Goal: Information Seeking & Learning: Check status

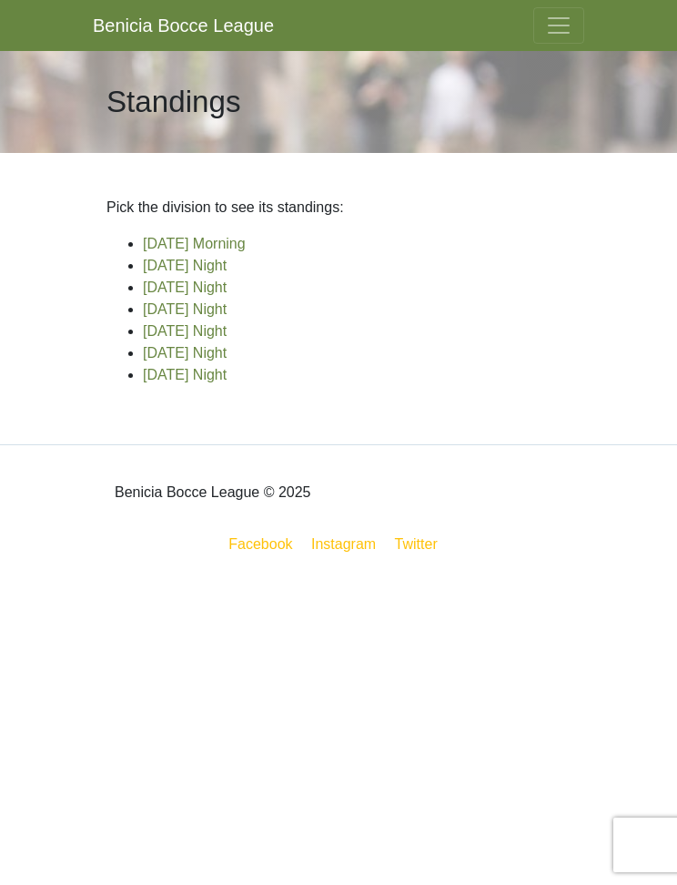
click at [227, 332] on link "[DATE] Night" at bounding box center [185, 330] width 84 height 15
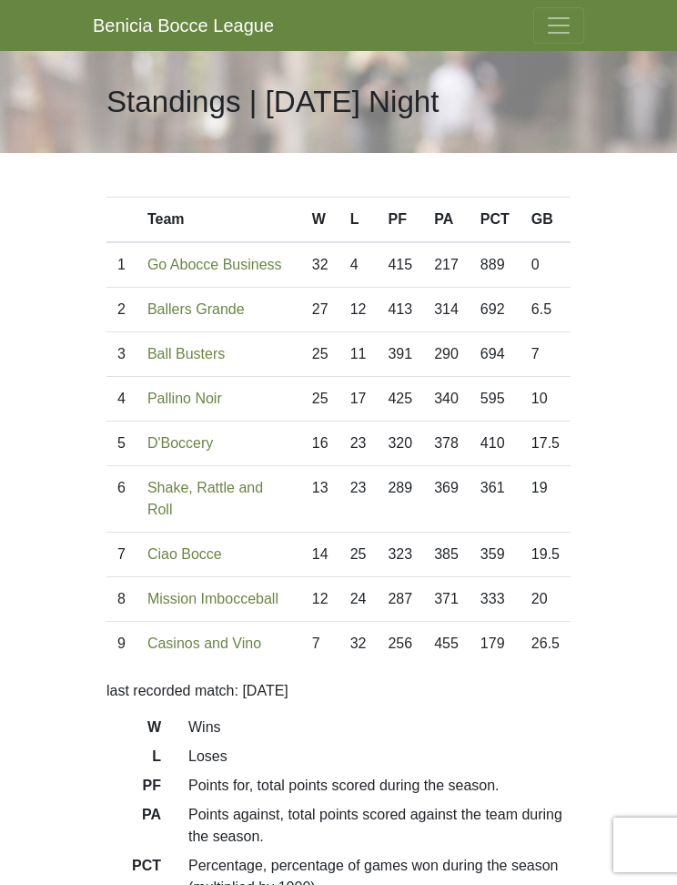
click at [567, 24] on span "Toggle navigation" at bounding box center [558, 25] width 27 height 27
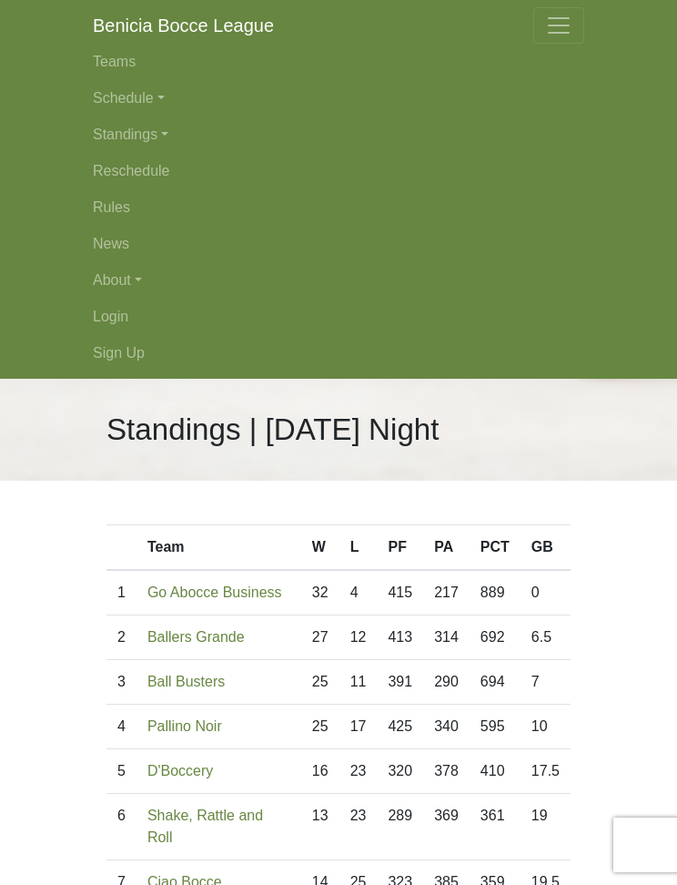
click at [149, 97] on link "Schedule" at bounding box center [338, 98] width 491 height 36
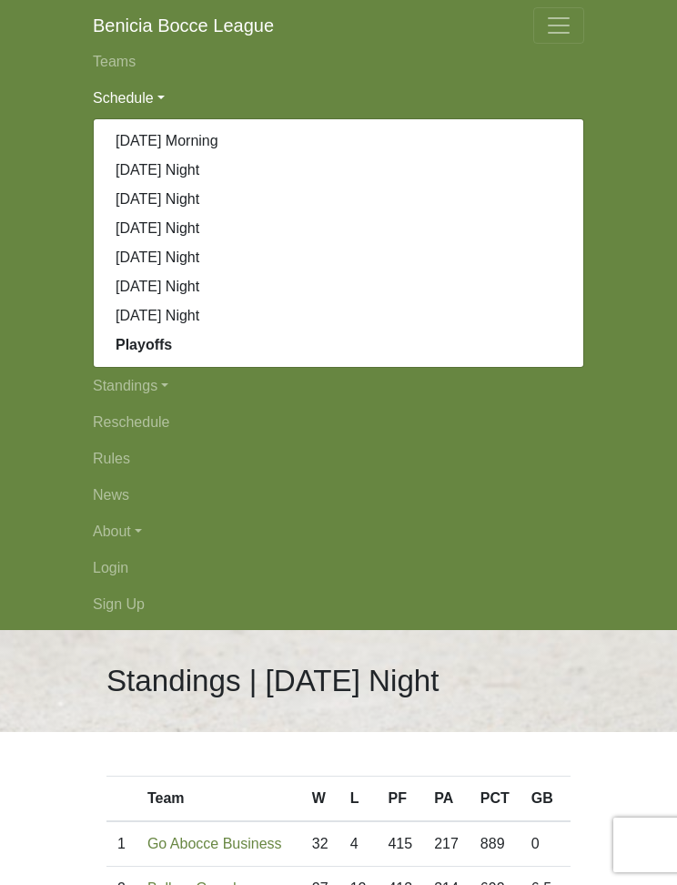
click at [240, 261] on link "[DATE] Night" at bounding box center [339, 257] width 490 height 29
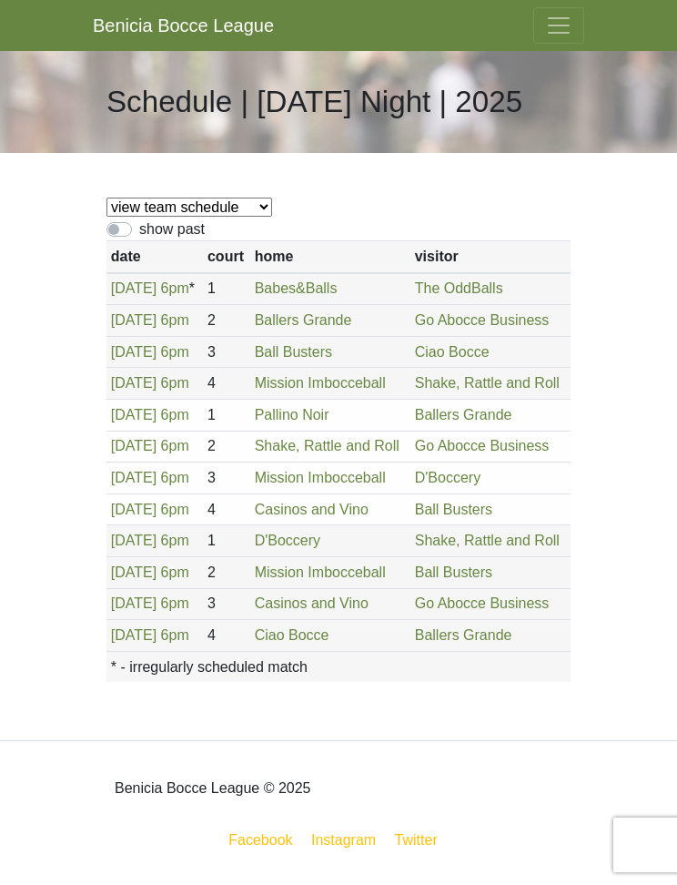
click at [570, 8] on button "Toggle navigation" at bounding box center [558, 25] width 51 height 36
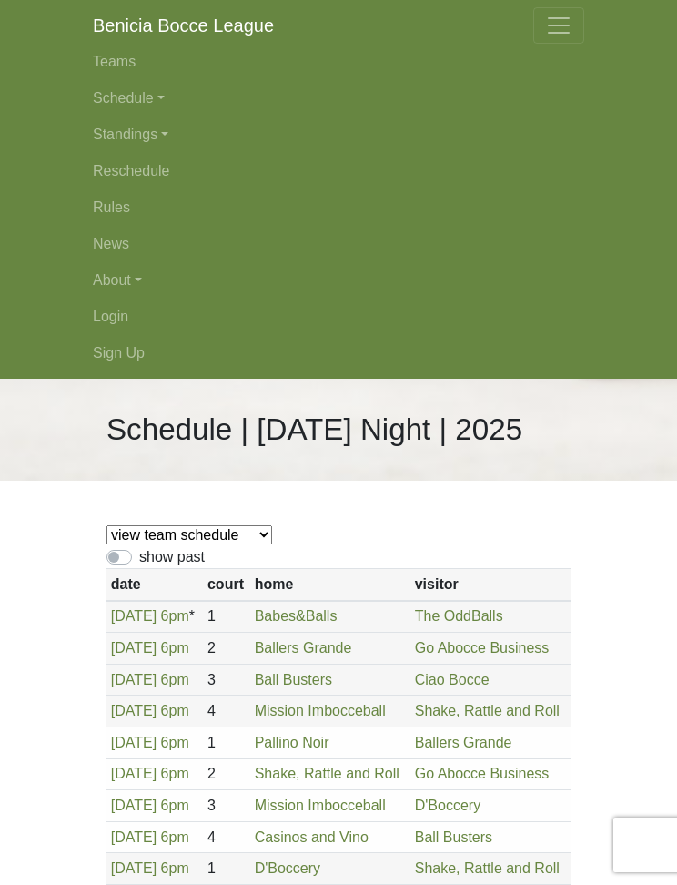
click at [164, 135] on link "Standings" at bounding box center [338, 134] width 491 height 36
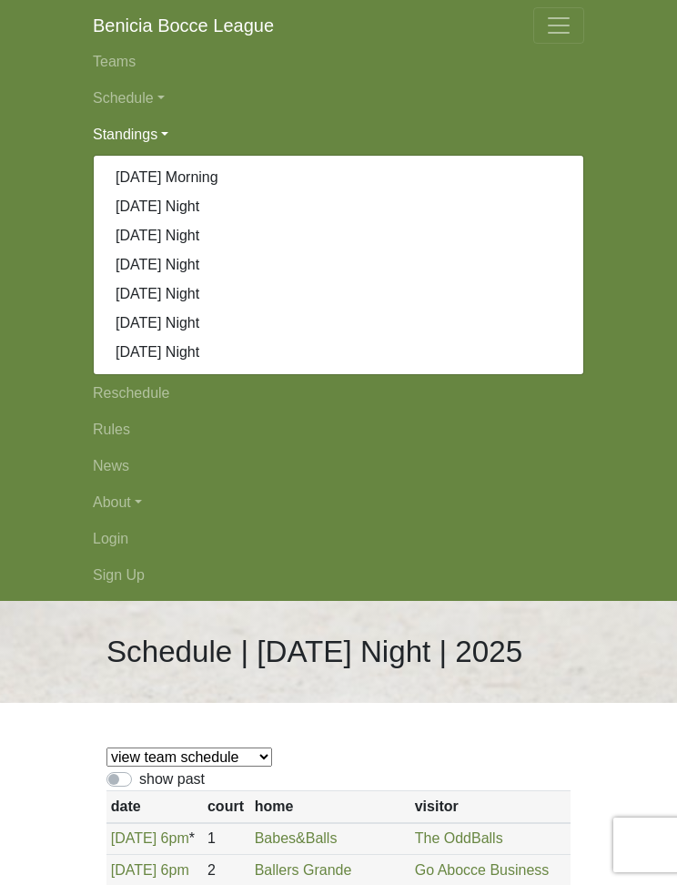
click at [228, 297] on link "[DATE] Night" at bounding box center [339, 293] width 490 height 29
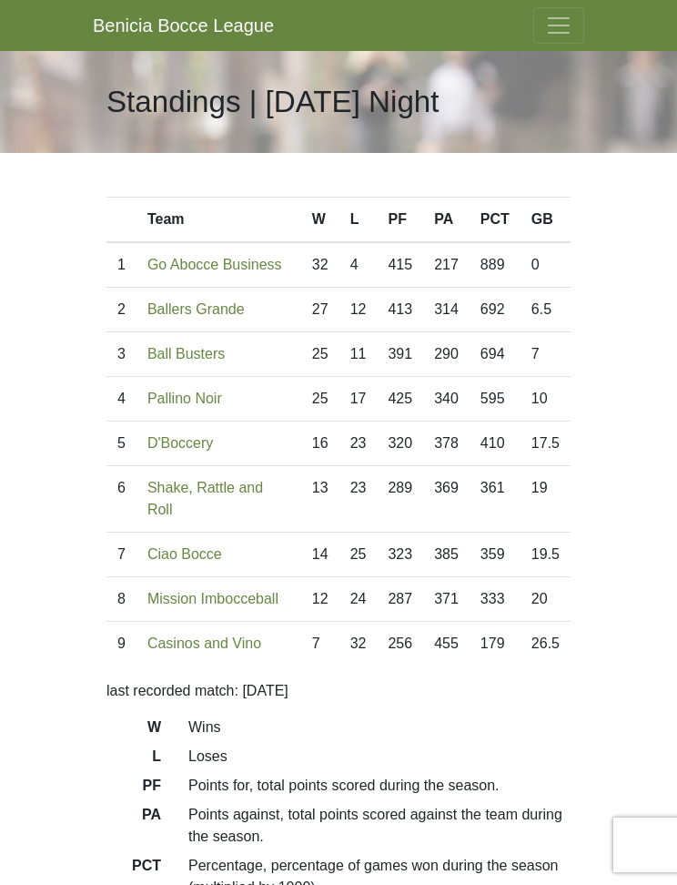
click at [560, 40] on button "Toggle navigation" at bounding box center [558, 25] width 51 height 36
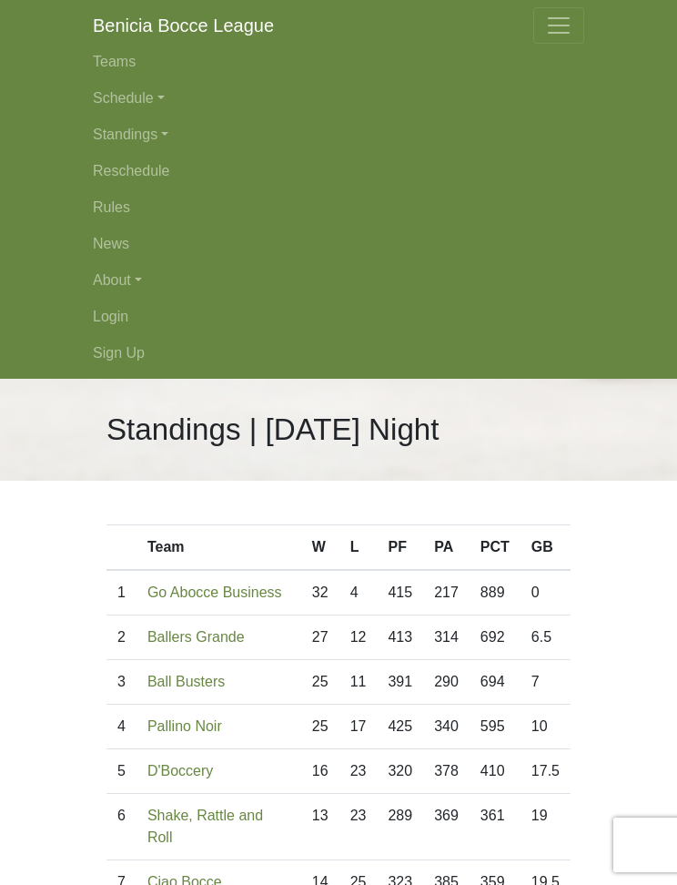
click at [147, 96] on link "Schedule" at bounding box center [338, 98] width 491 height 36
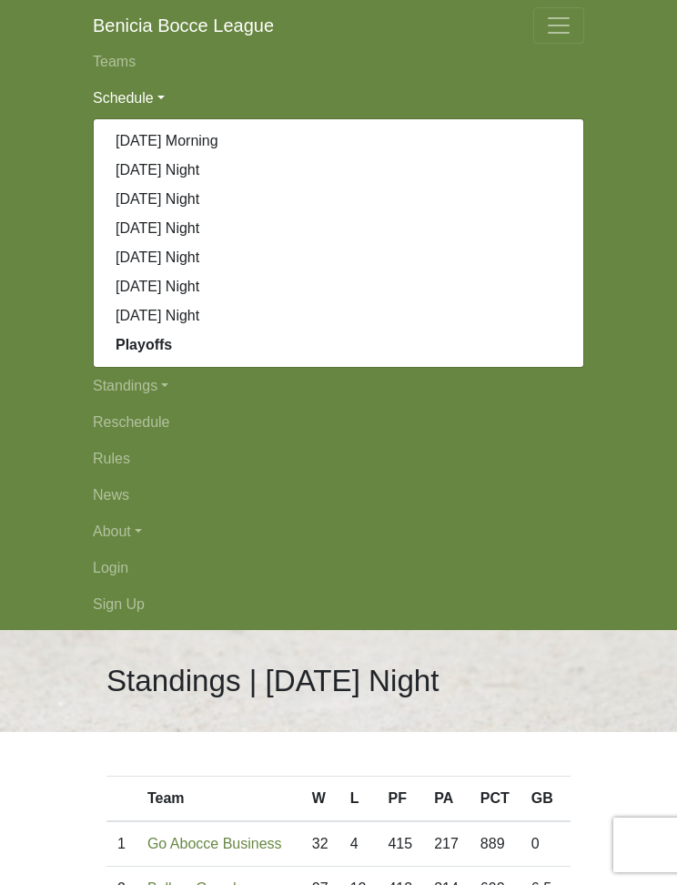
click at [233, 261] on link "[DATE] Night" at bounding box center [339, 257] width 490 height 29
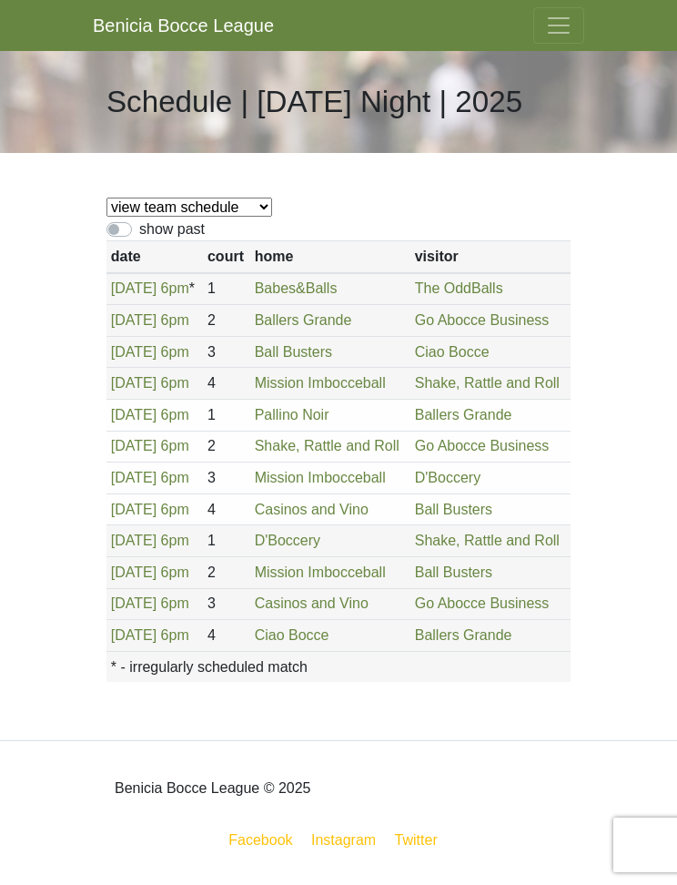
click at [572, 12] on button "Toggle navigation" at bounding box center [558, 25] width 51 height 36
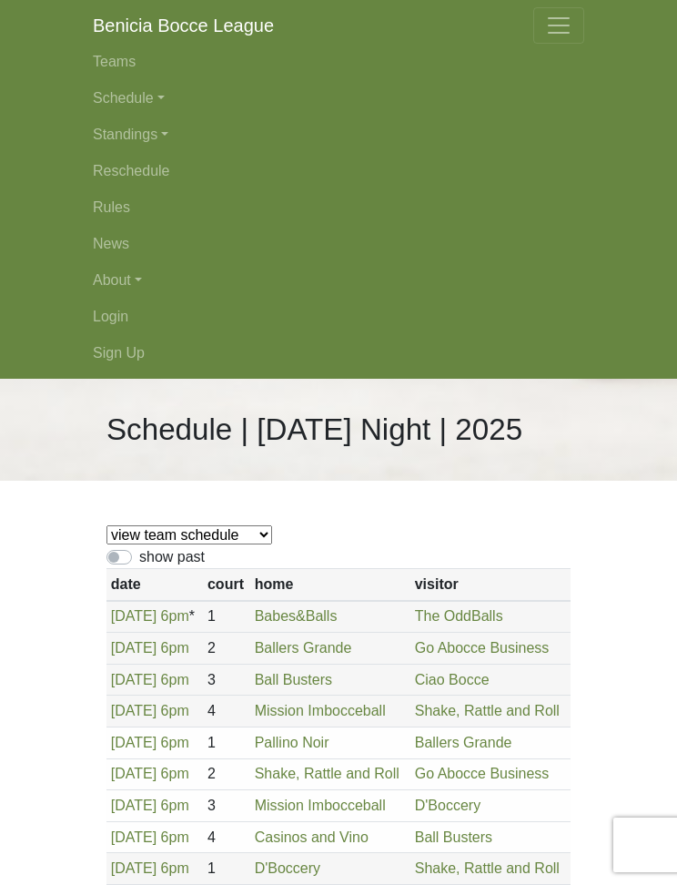
click at [160, 129] on link "Standings" at bounding box center [338, 134] width 491 height 36
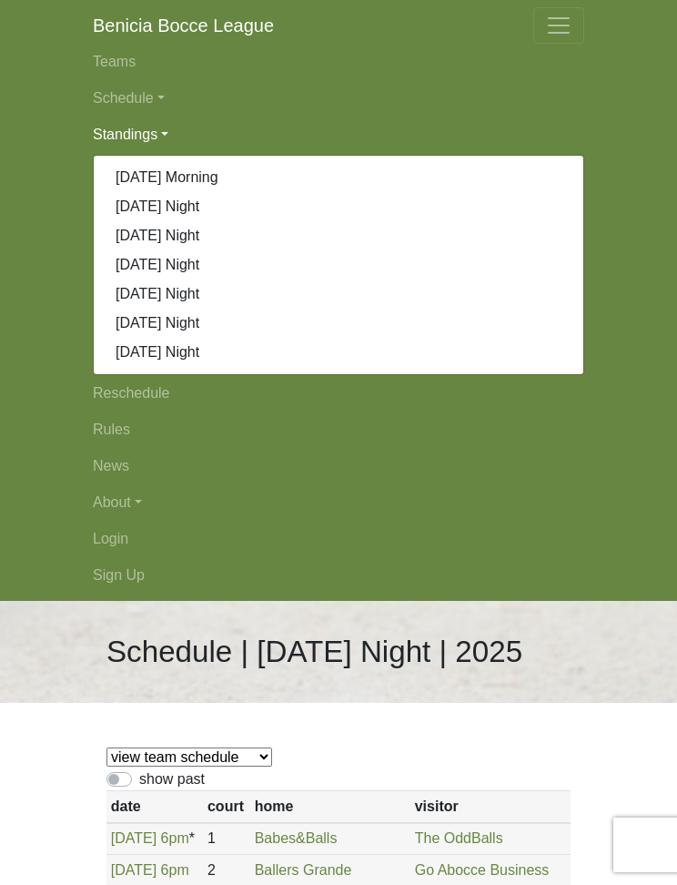
click at [252, 280] on link "[DATE] Night" at bounding box center [339, 293] width 490 height 29
